Goal: Contribute content: Add original content to the website for others to see

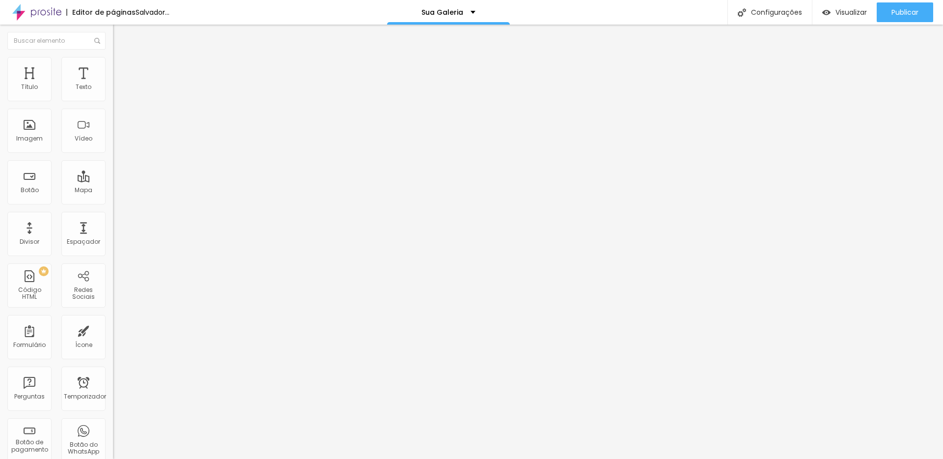
click at [119, 84] on font "Trocar imagem" at bounding box center [143, 80] width 48 height 8
click at [113, 202] on input "[URL][DOMAIN_NAME]" at bounding box center [172, 197] width 118 height 10
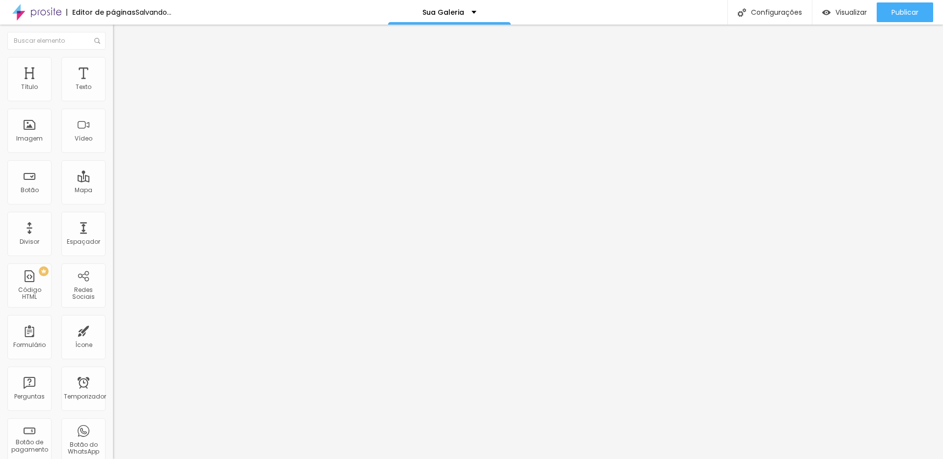
click at [113, 202] on input "[URL][DOMAIN_NAME]" at bounding box center [172, 197] width 118 height 10
paste input "oTUjmVFvS3q8ceaSLBEDrm1Cb7vcdEPm"
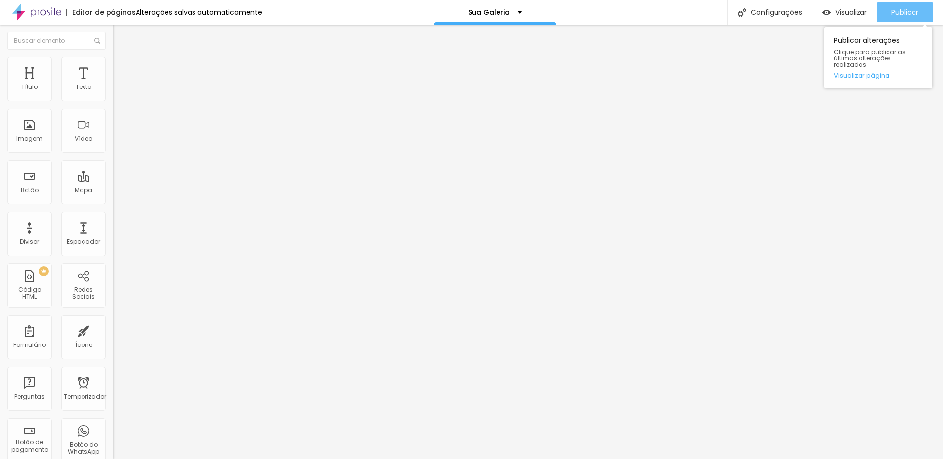
type input "[URL][DOMAIN_NAME]"
click at [904, 12] on font "Publicar" at bounding box center [904, 12] width 27 height 10
click at [901, 14] on font "Publicar" at bounding box center [904, 12] width 27 height 10
